Goal: Task Accomplishment & Management: Manage account settings

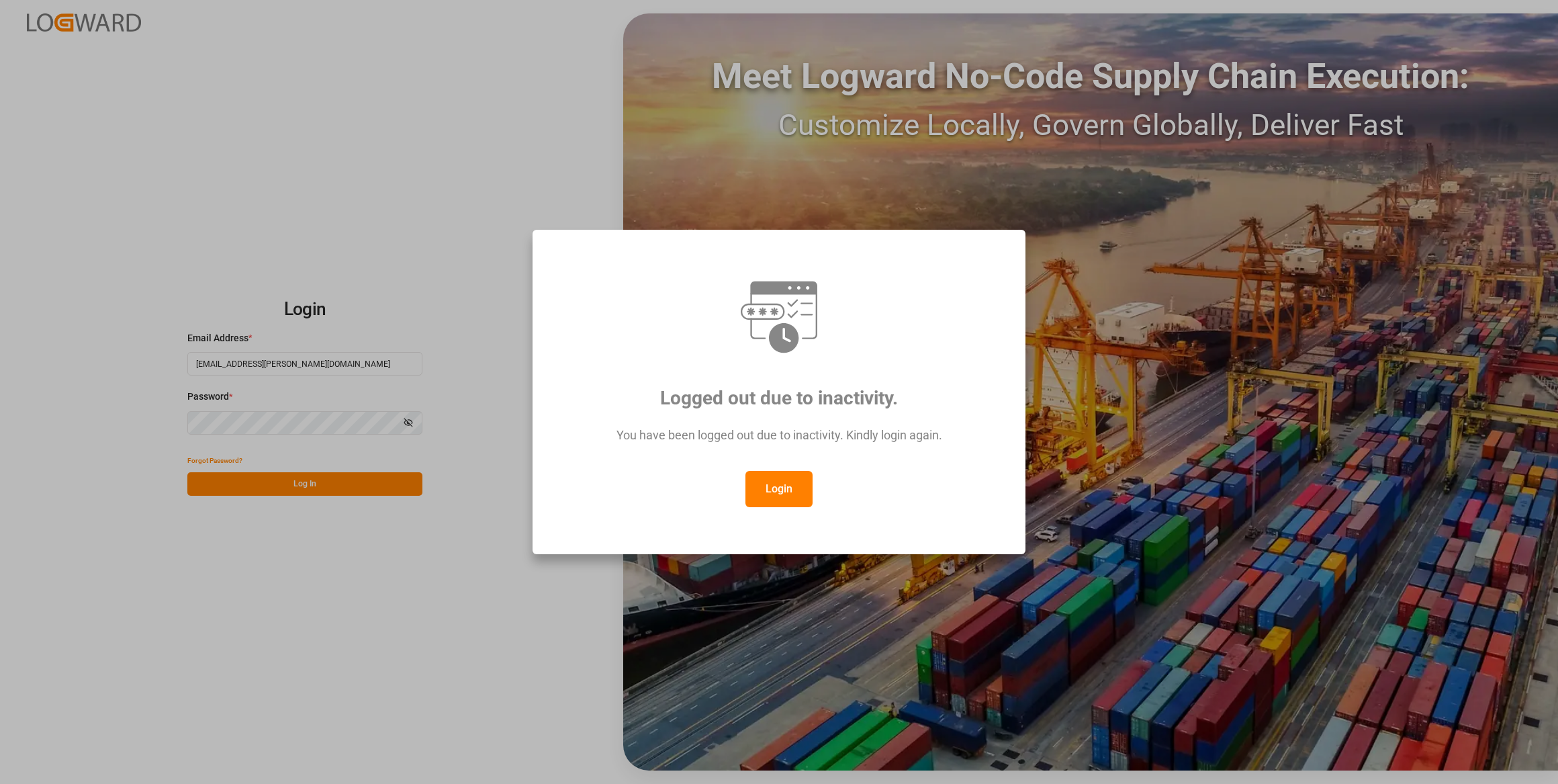
click at [799, 484] on button "Login" at bounding box center [779, 489] width 67 height 36
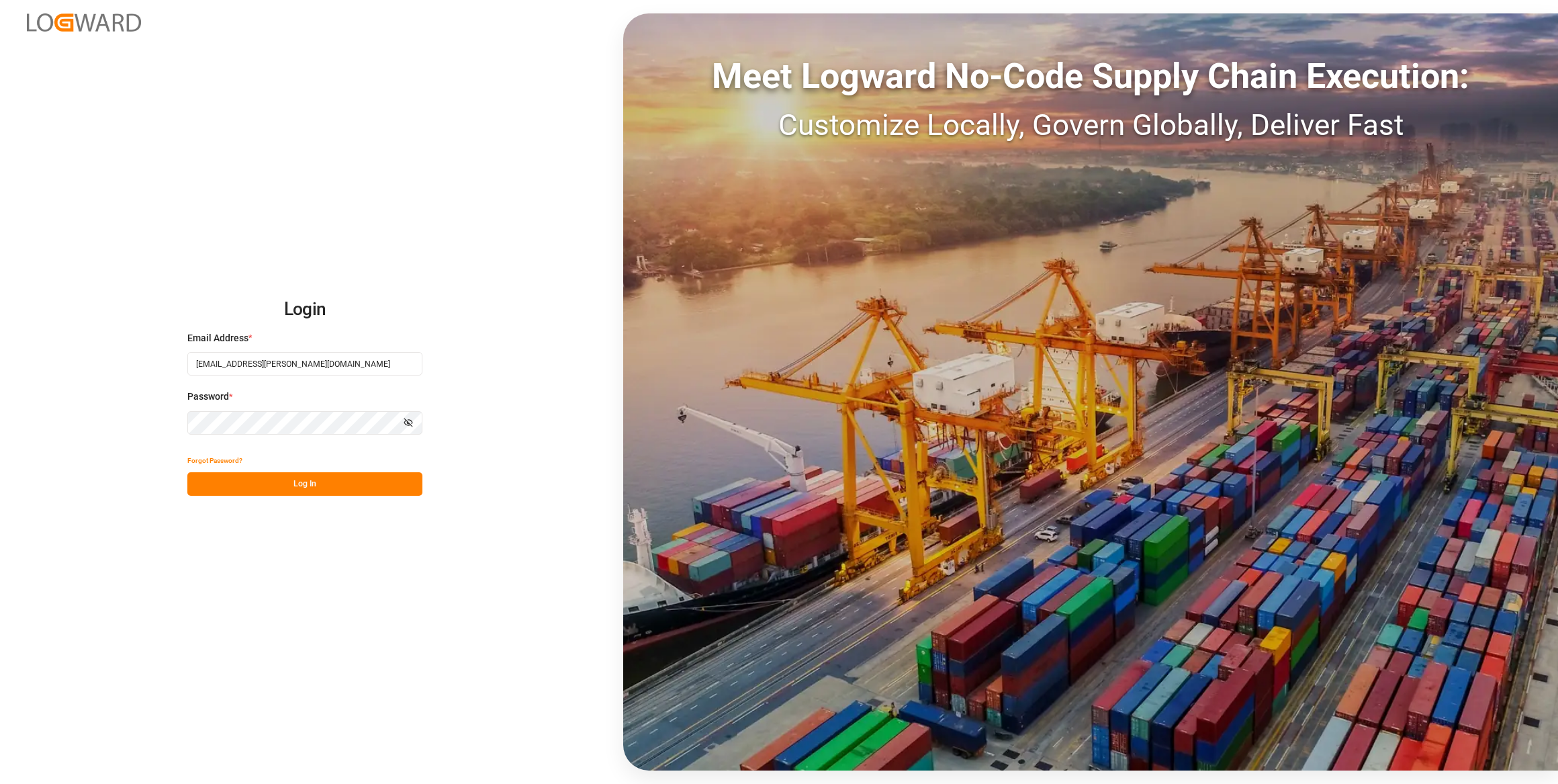
click at [322, 500] on div "Login Email Address * [EMAIL_ADDRESS][PERSON_NAME][DOMAIN_NAME] Password * Show…" at bounding box center [779, 392] width 1558 height 784
click at [315, 493] on button "Log In" at bounding box center [305, 484] width 235 height 23
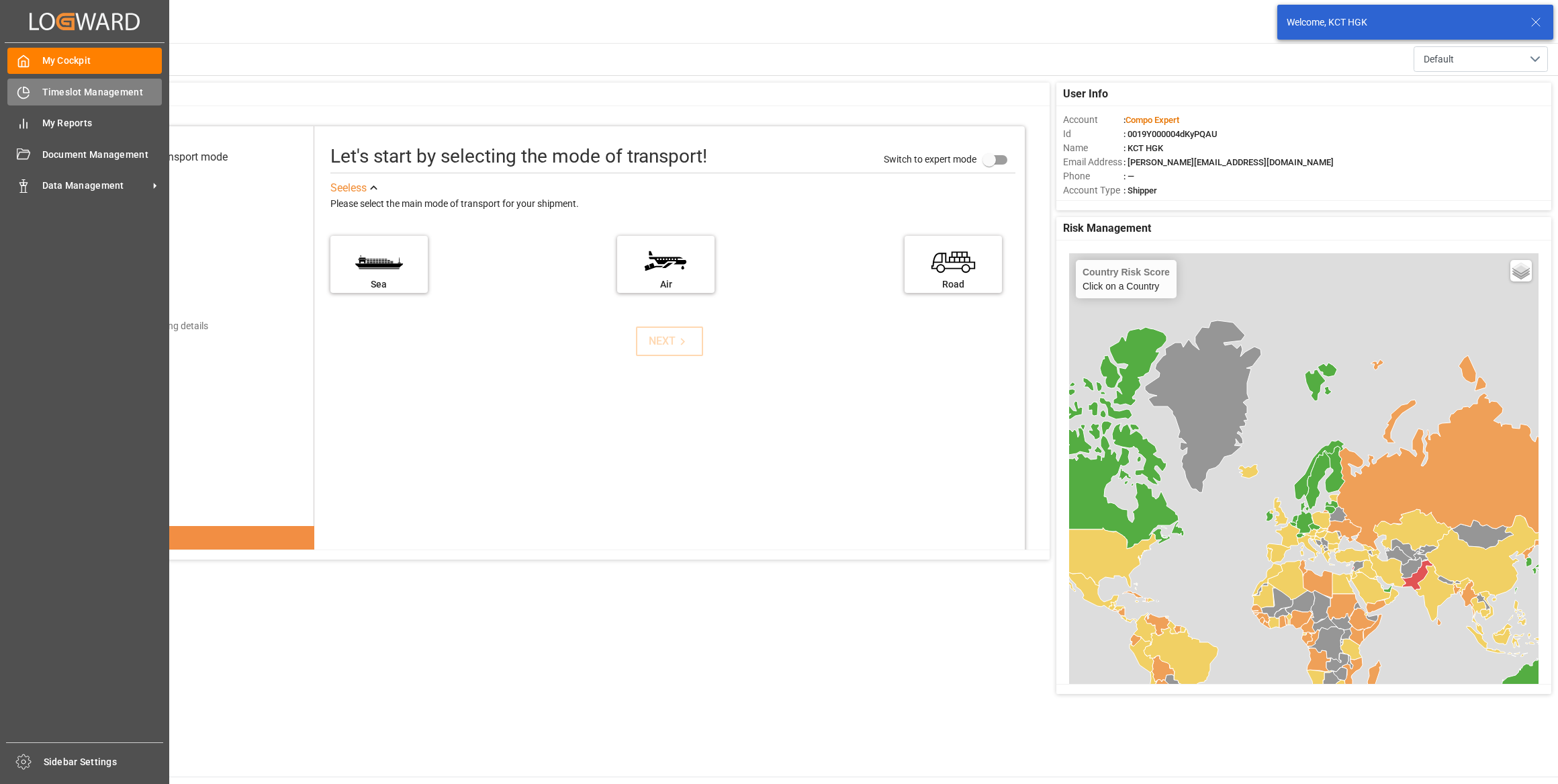
click at [41, 88] on div "Timeslot Management Timeslot Management" at bounding box center [84, 91] width 154 height 26
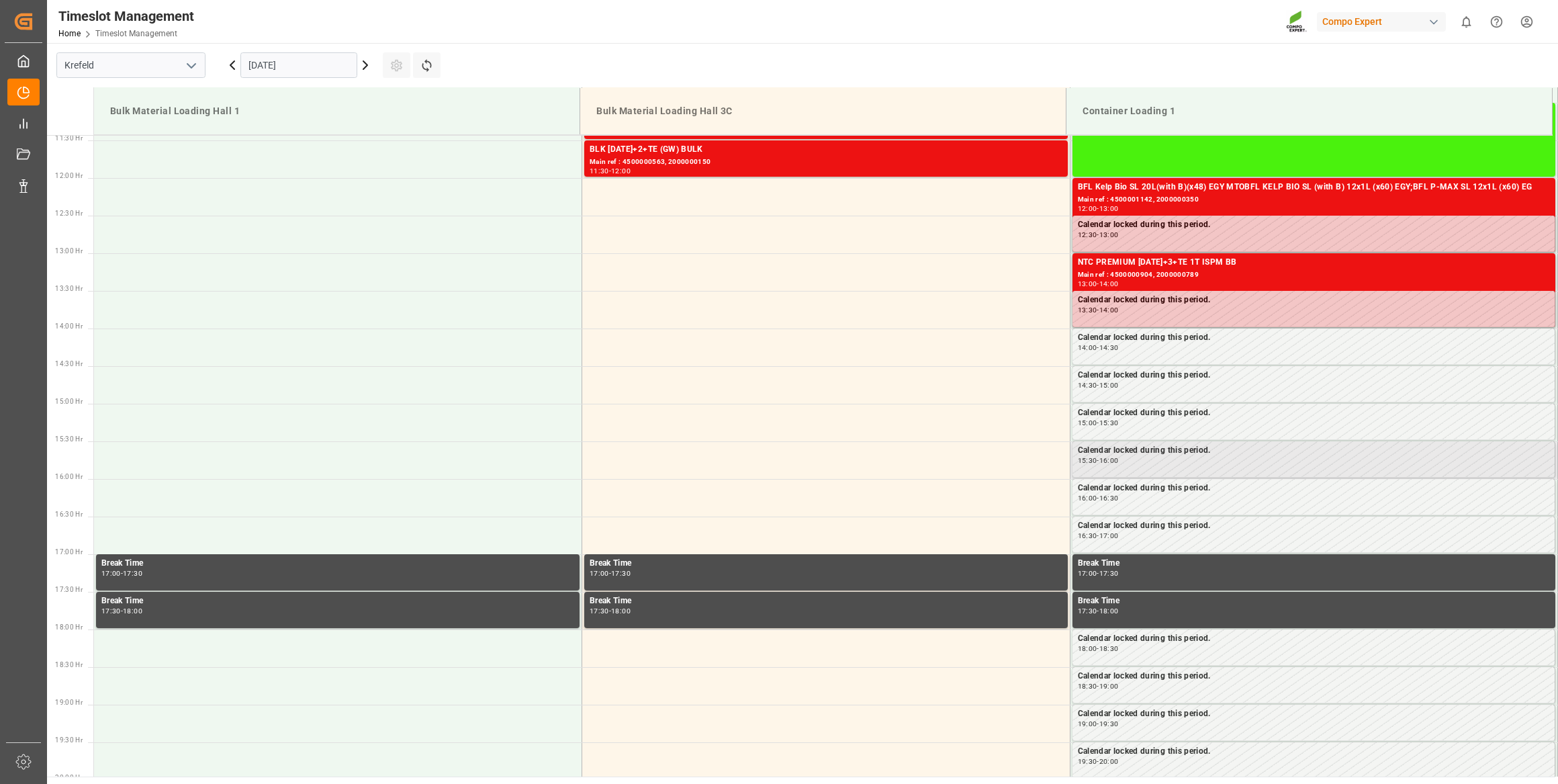
scroll to position [893, 0]
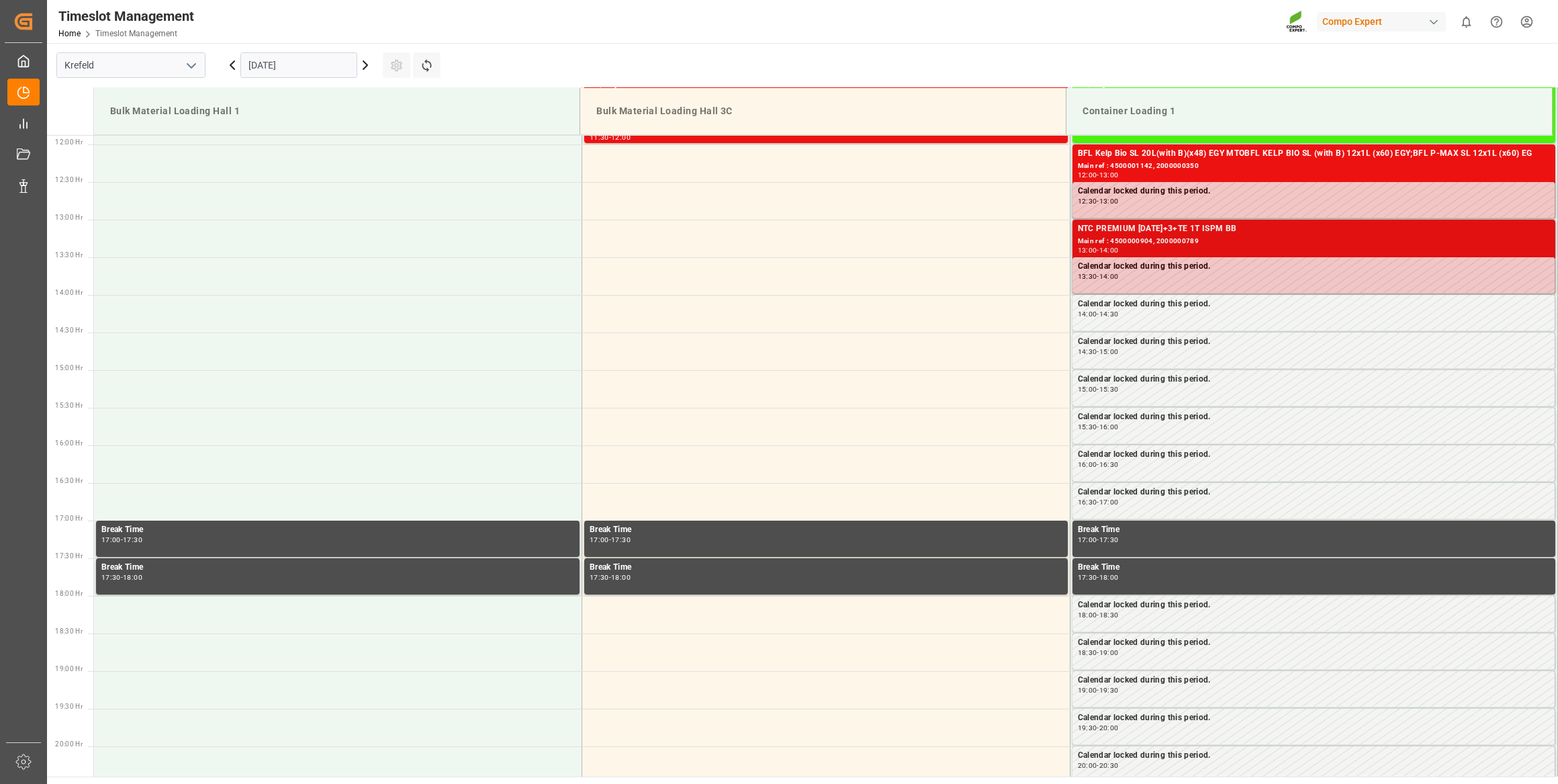
click at [1126, 247] on div "13:00 - 14:00" at bounding box center [1315, 251] width 473 height 7
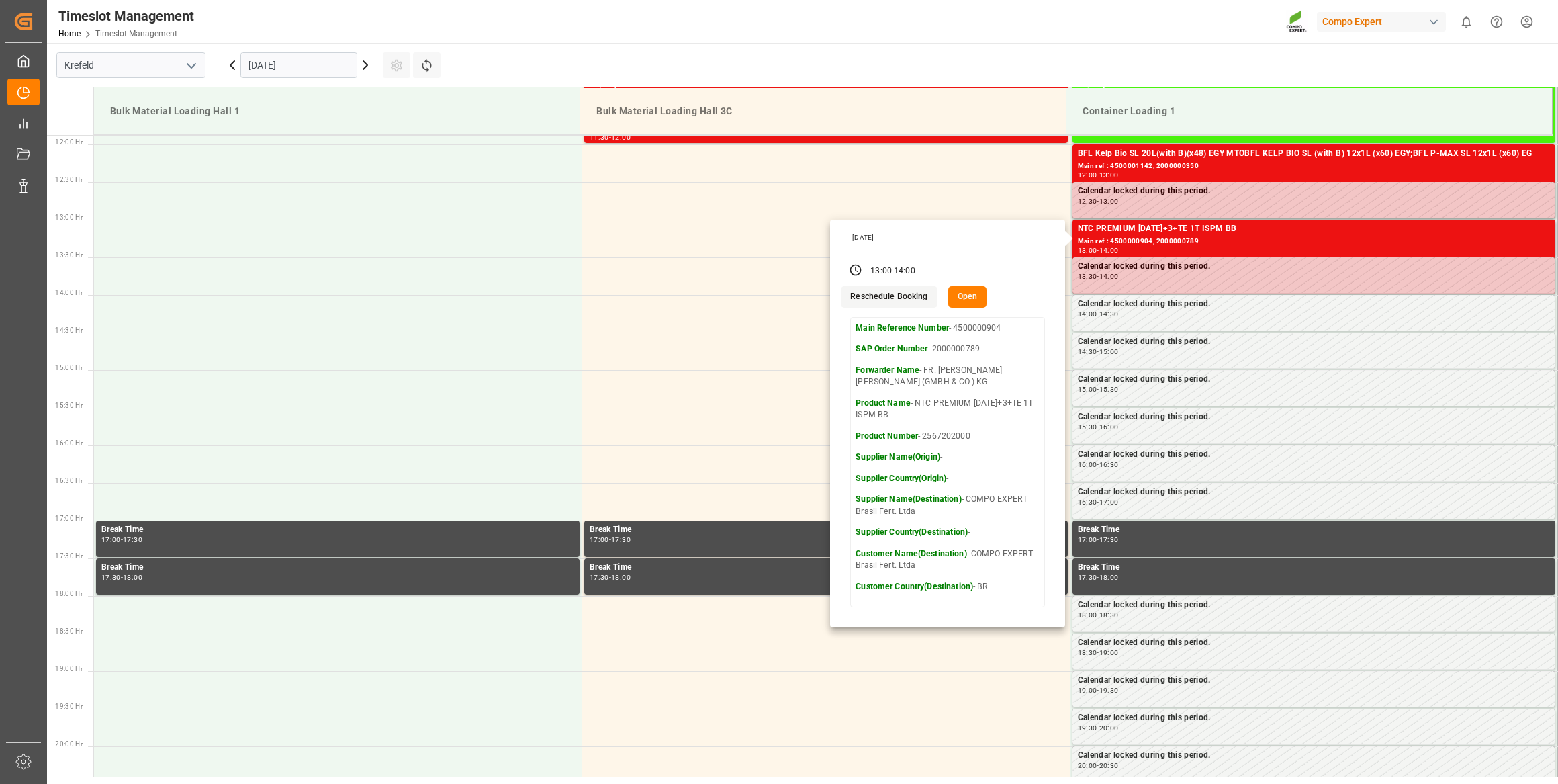
click at [964, 296] on button "Open" at bounding box center [968, 297] width 39 height 22
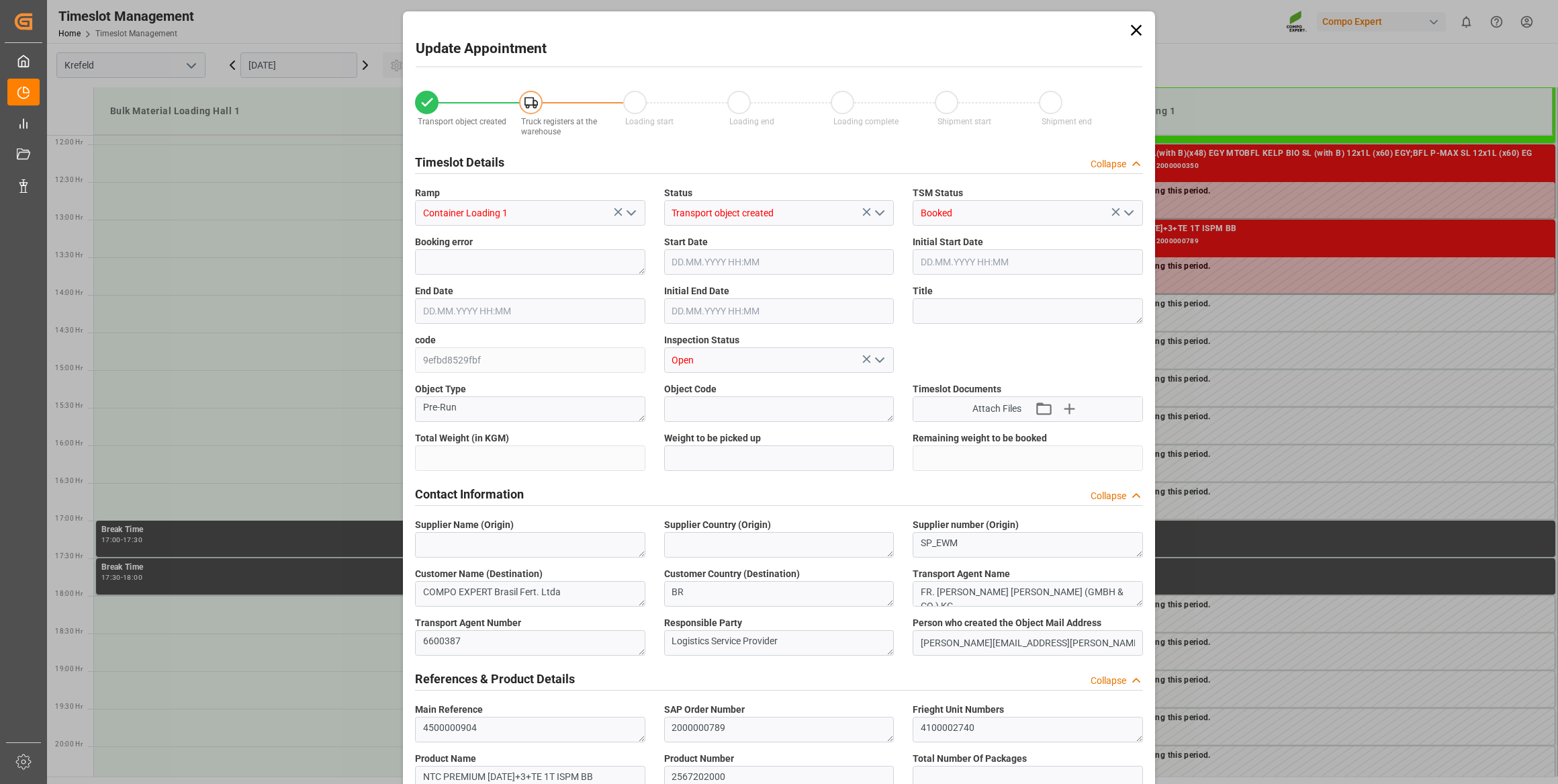
type input "40800"
type input "0"
type input "[DATE] 13:00"
type input "[DATE] 14:00"
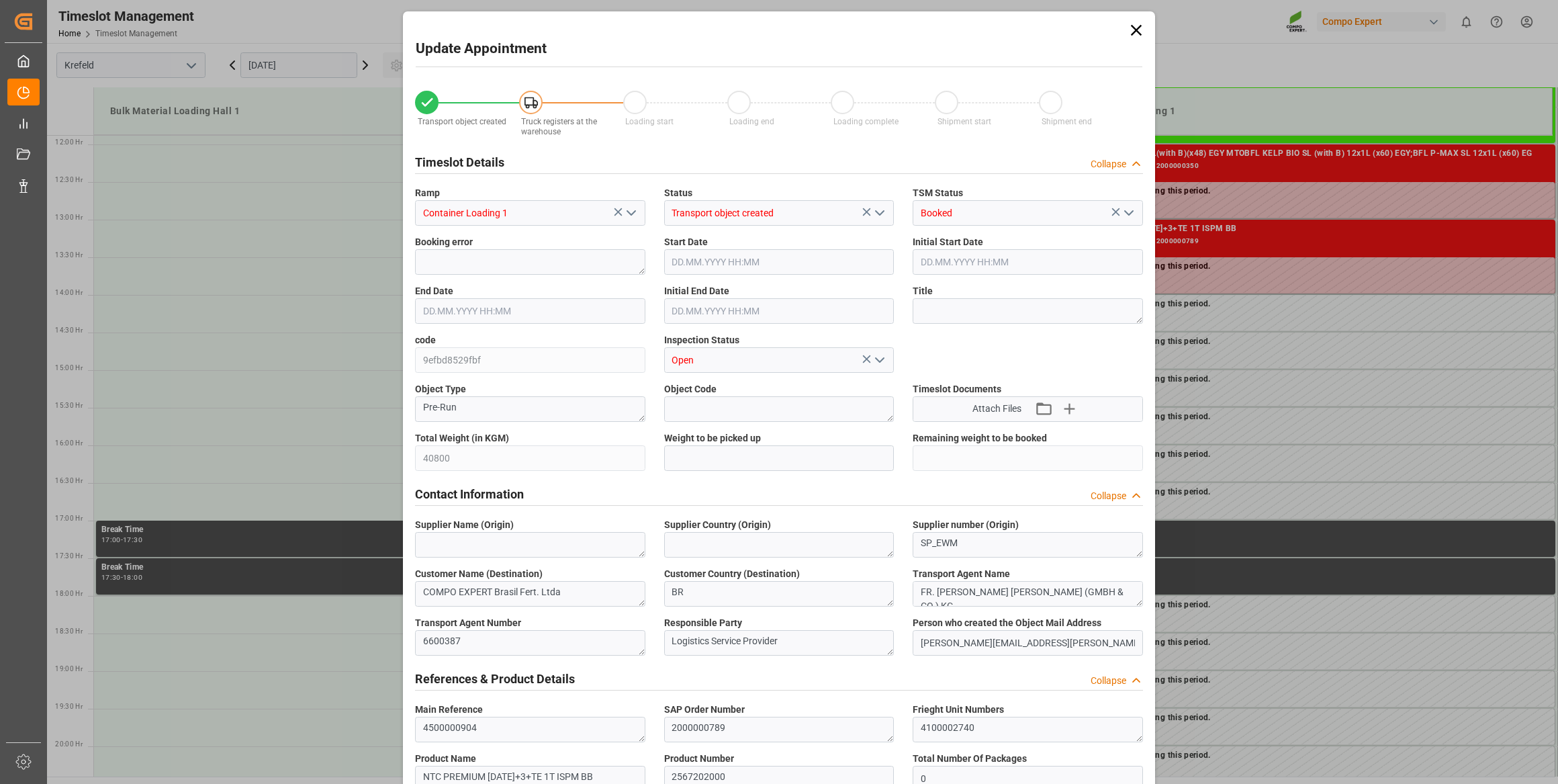
type input "[DATE] 13:30"
type input "[DATE] 15:53"
type input "[DATE] 09:14"
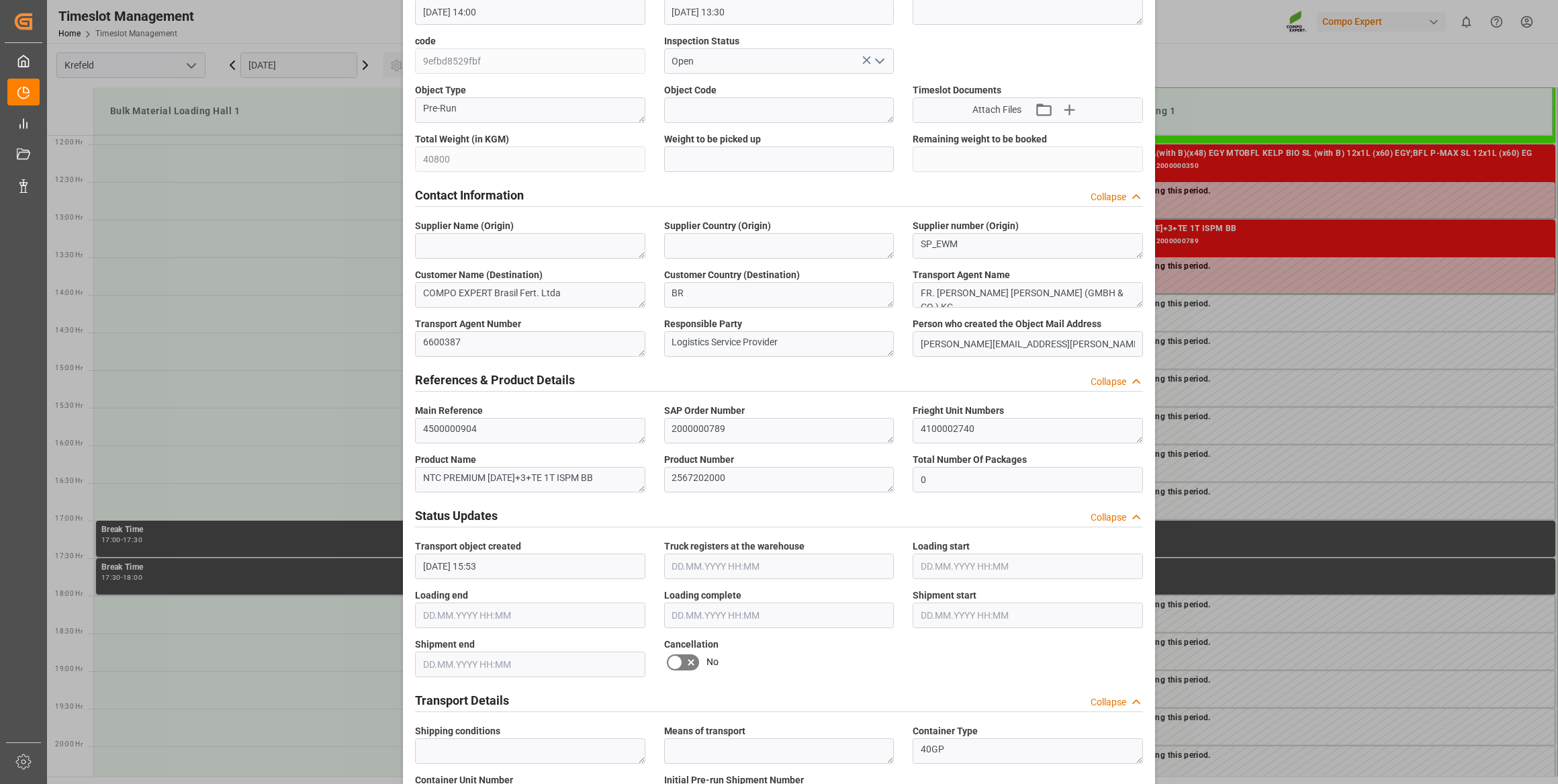
scroll to position [315, 0]
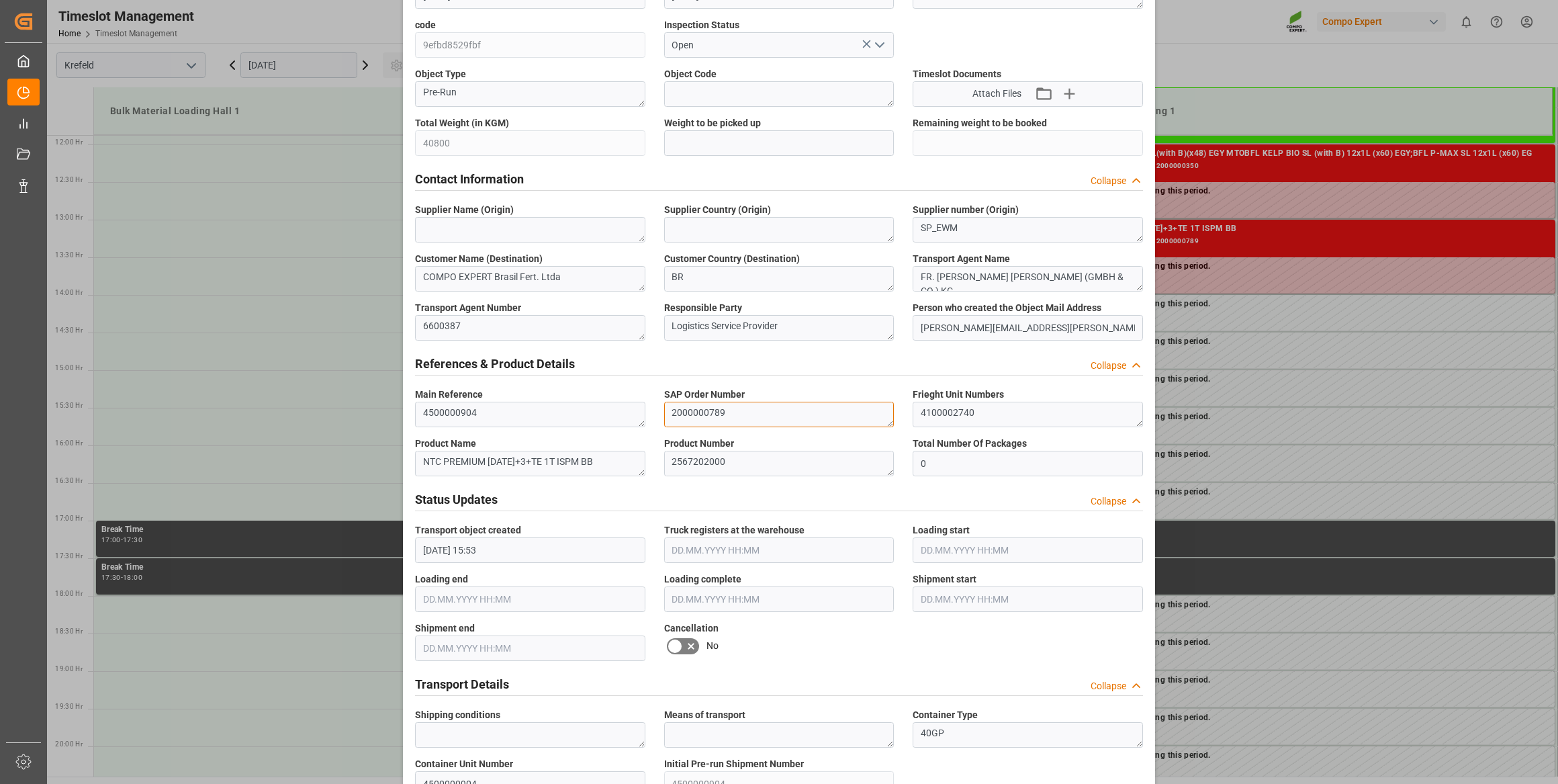
click at [712, 417] on textarea "2000000789" at bounding box center [780, 414] width 230 height 25
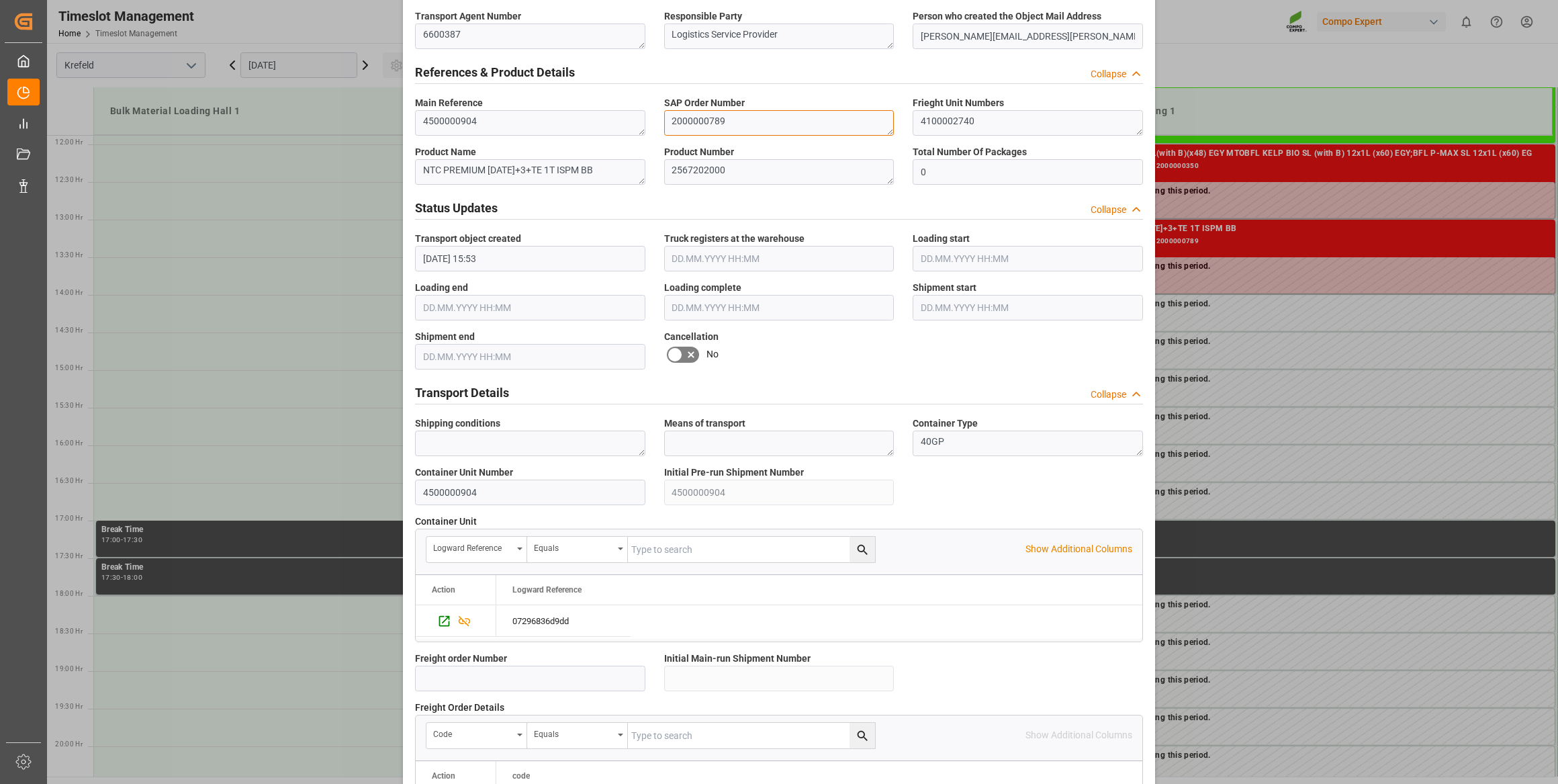
scroll to position [620, 0]
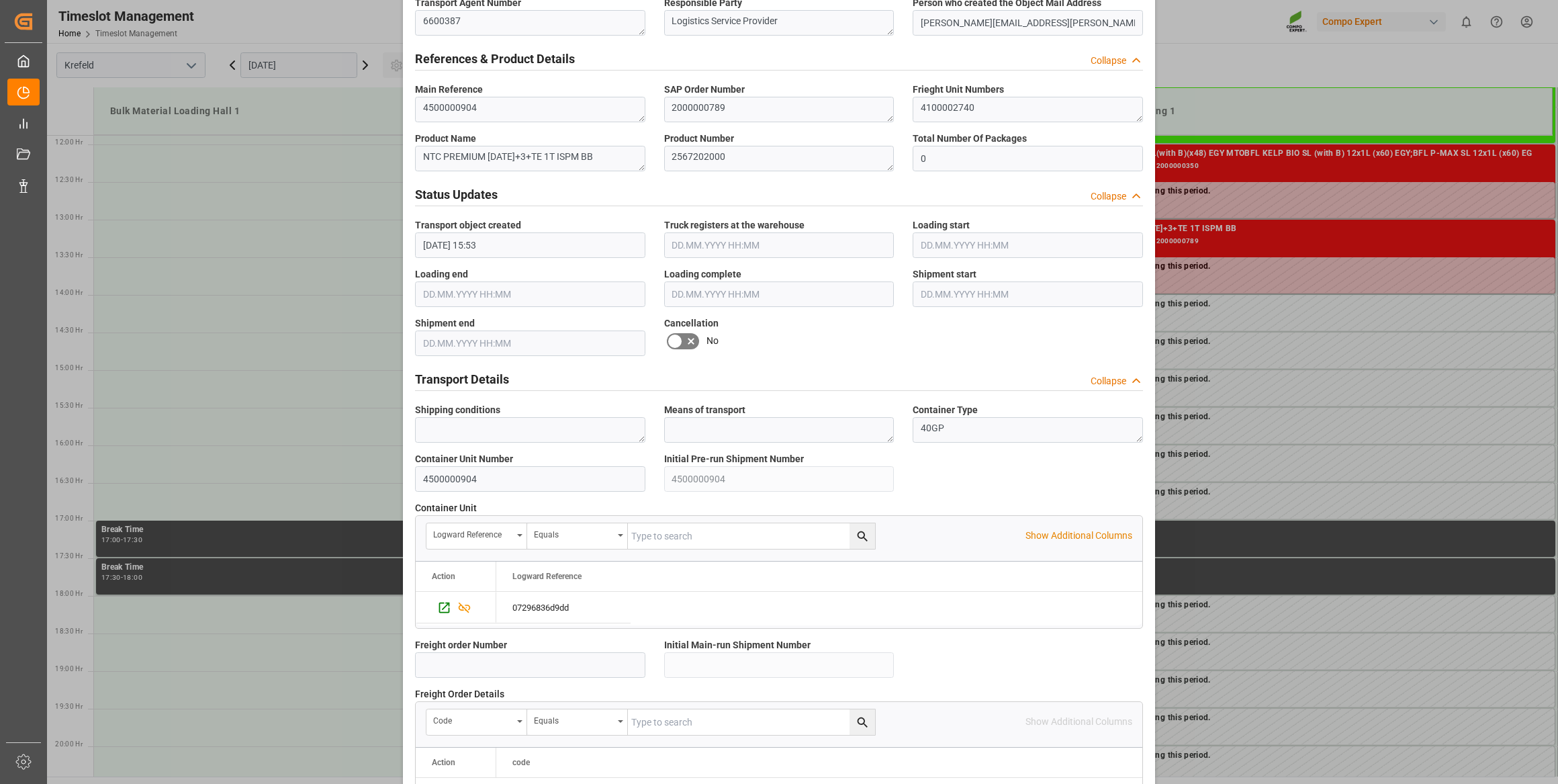
click at [1355, 522] on div "Update Appointment Transport object created Truck registers at the warehouse Lo…" at bounding box center [779, 392] width 1558 height 784
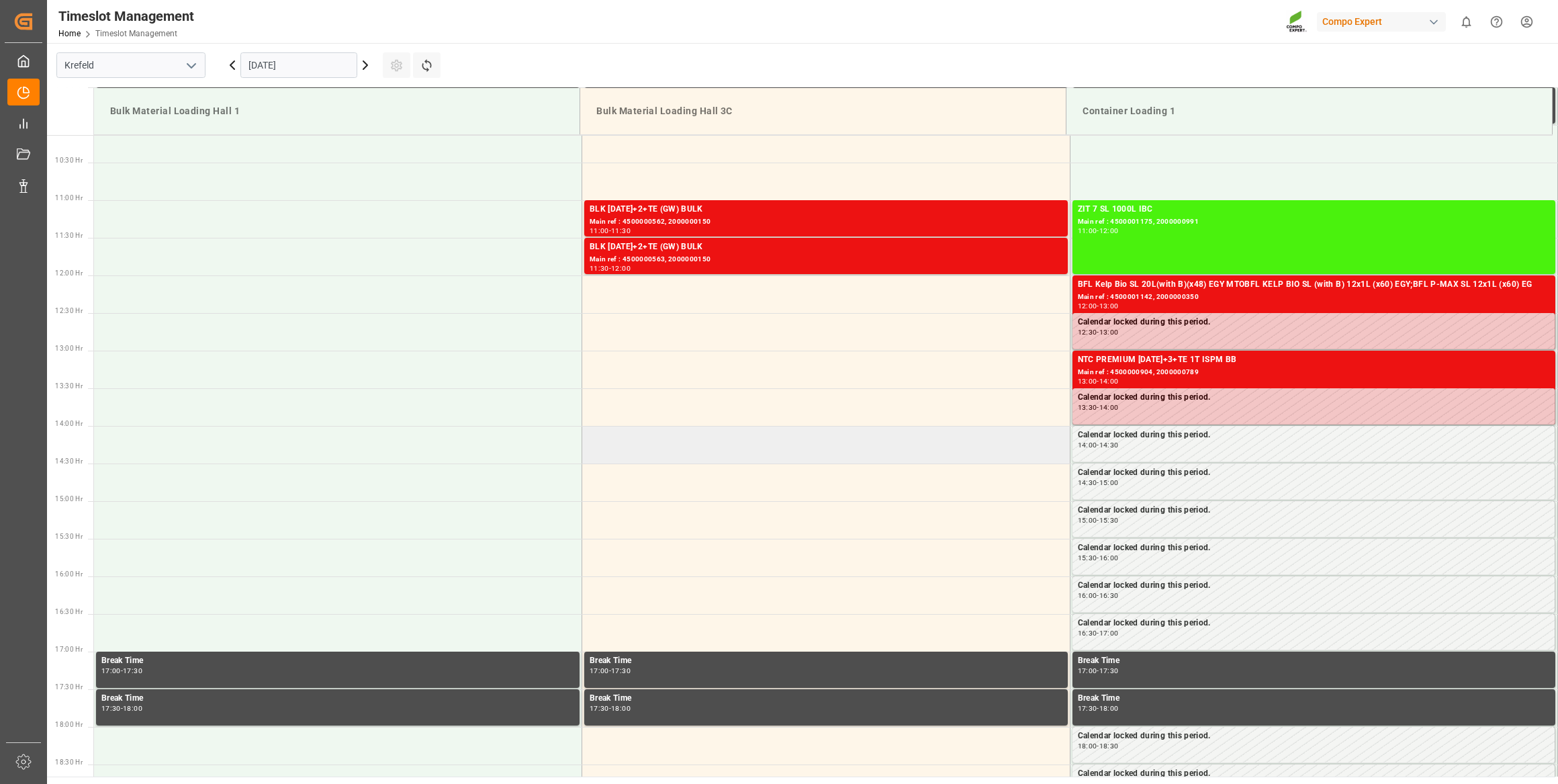
scroll to position [732, 0]
